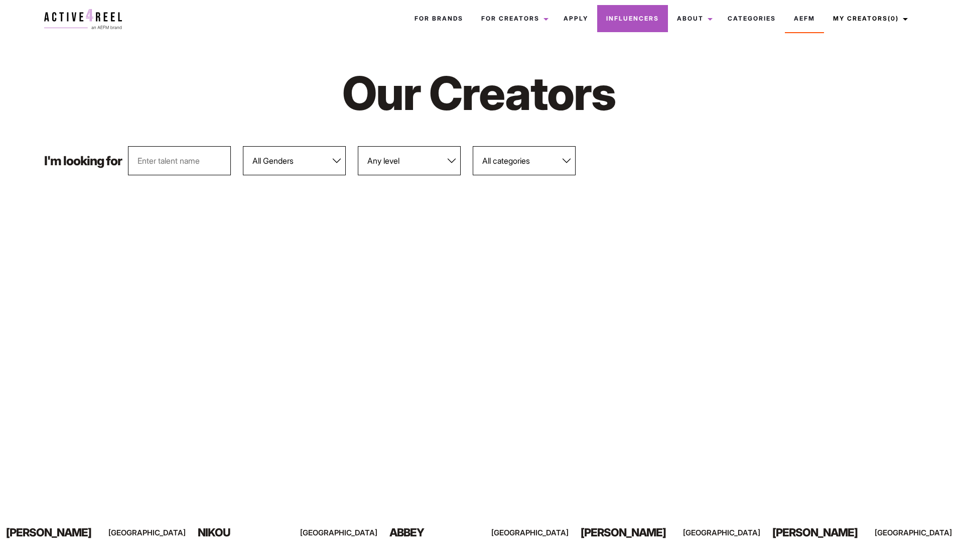
click at [625, 18] on link "Influencers" at bounding box center [632, 18] width 71 height 27
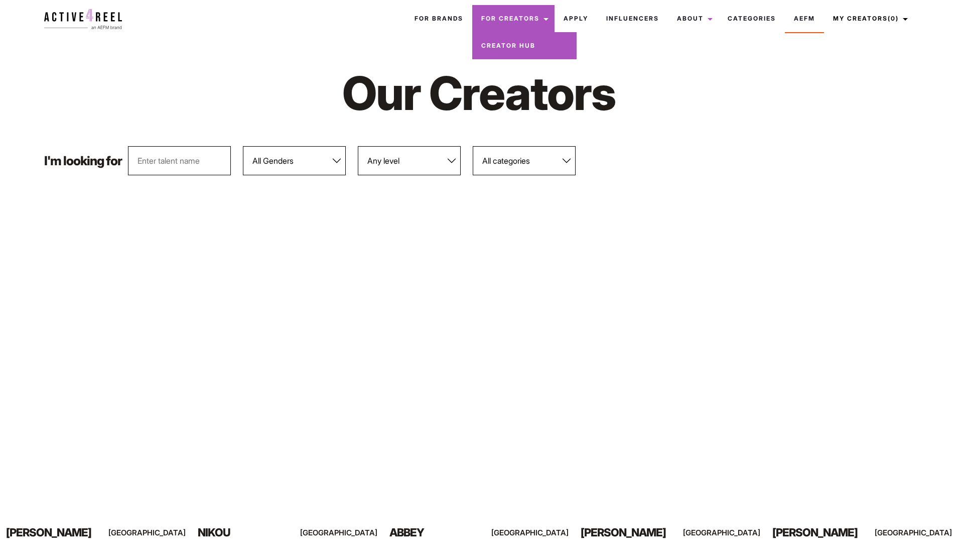
click at [518, 15] on link "For Creators" at bounding box center [513, 18] width 82 height 27
